Goal: Task Accomplishment & Management: Manage account settings

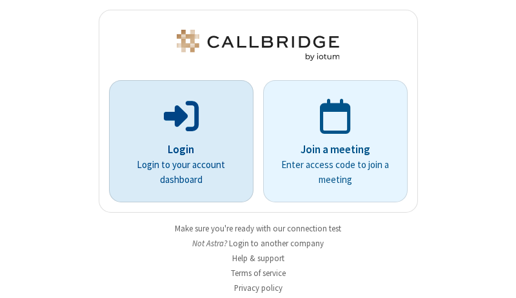
click at [176, 149] on p "Login" at bounding box center [181, 149] width 108 height 17
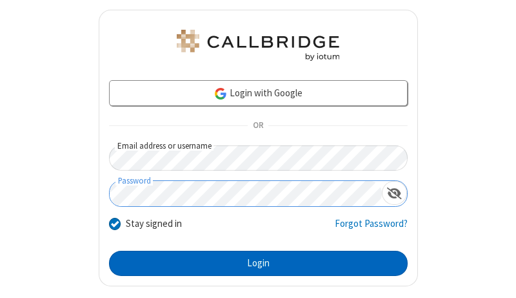
click at [253, 263] on button "Login" at bounding box center [258, 263] width 299 height 26
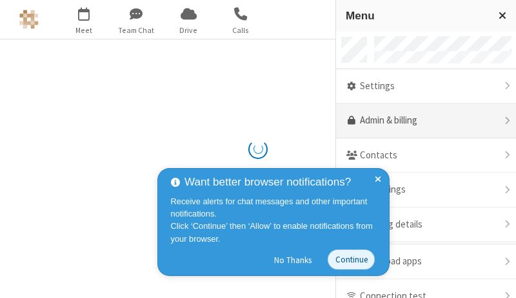
click at [422, 121] on link "Admin & billing" at bounding box center [426, 120] width 180 height 35
